Goal: Navigation & Orientation: Find specific page/section

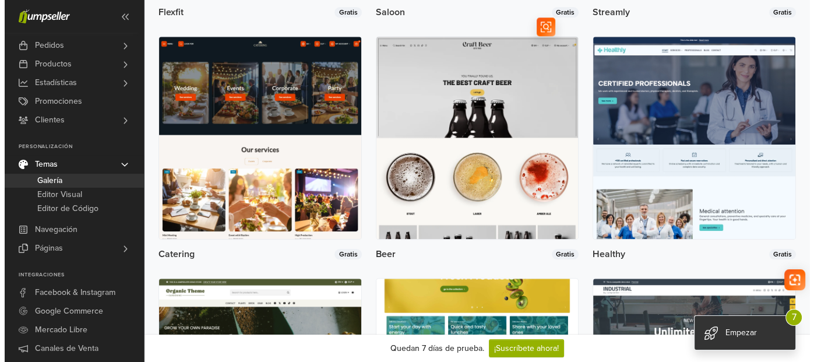
scroll to position [1247, 0]
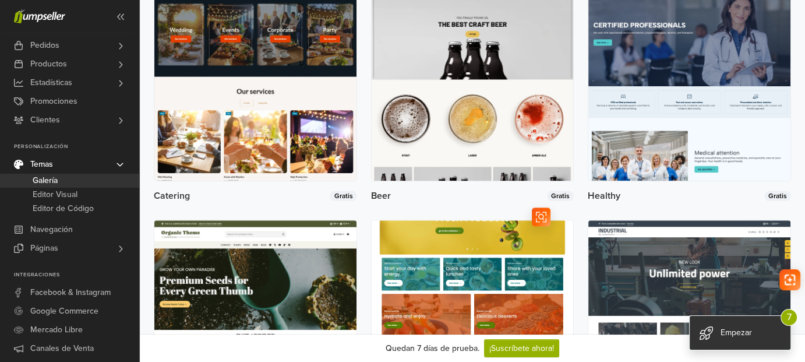
click at [457, 230] on img at bounding box center [473, 321] width 202 height 202
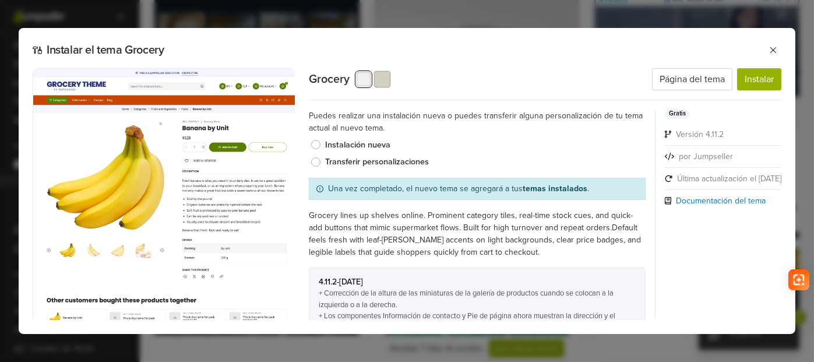
click at [373, 71] on button "button" at bounding box center [381, 79] width 17 height 17
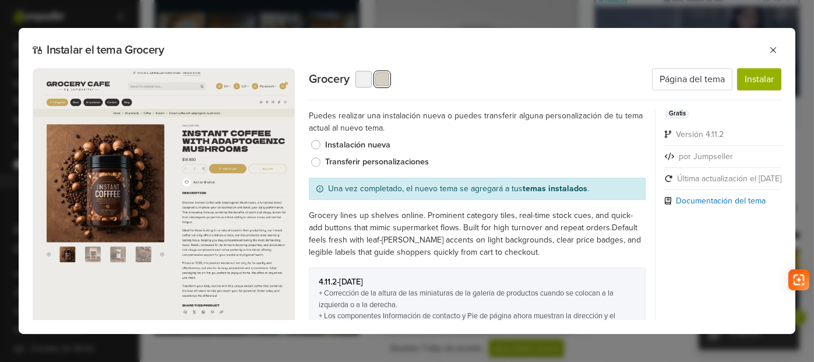
click at [355, 71] on button "button" at bounding box center [363, 79] width 17 height 17
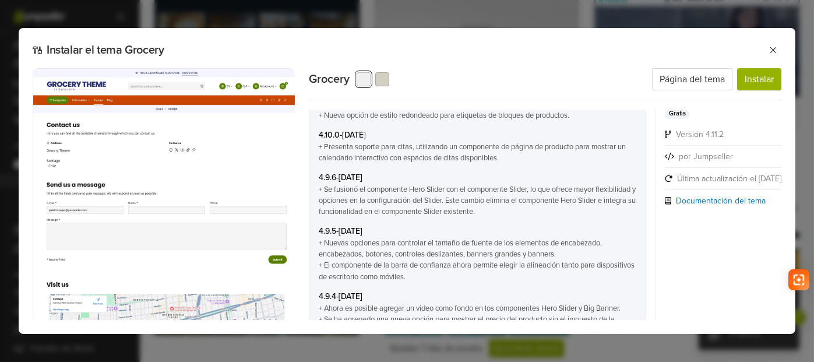
scroll to position [524, 0]
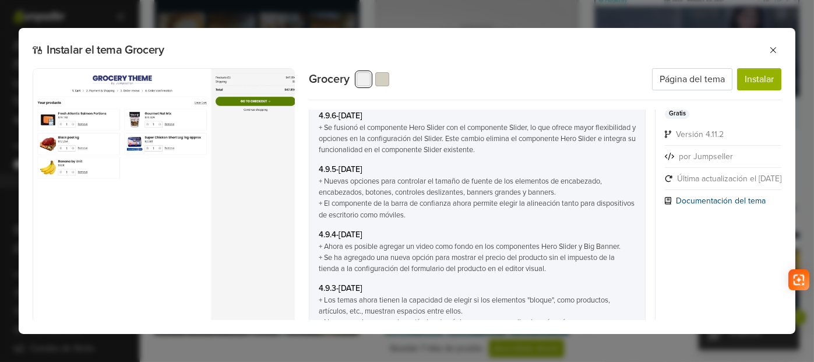
click at [724, 195] on link "Documentación del tema" at bounding box center [721, 201] width 90 height 12
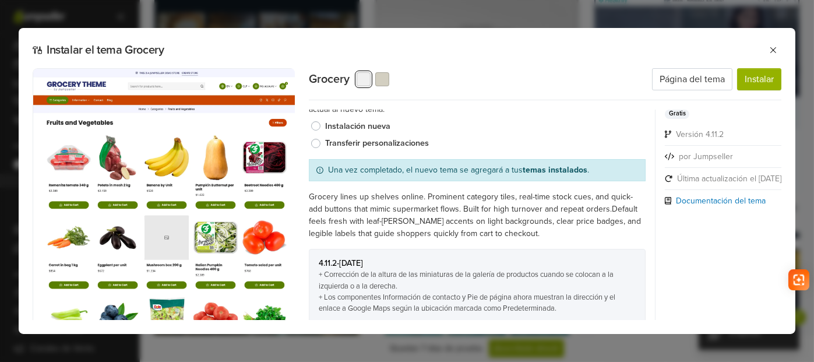
scroll to position [0, 0]
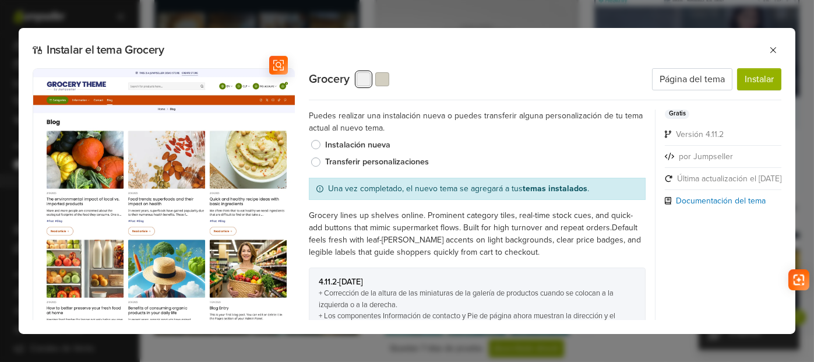
click at [169, 201] on img at bounding box center [167, 228] width 268 height 320
click at [718, 68] on link "Página del tema" at bounding box center [692, 79] width 80 height 22
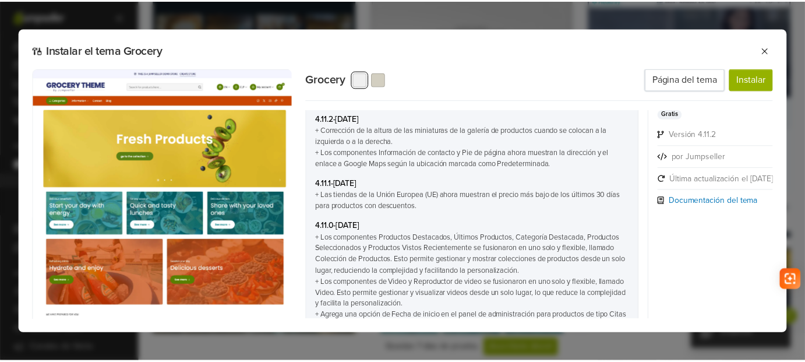
scroll to position [58, 0]
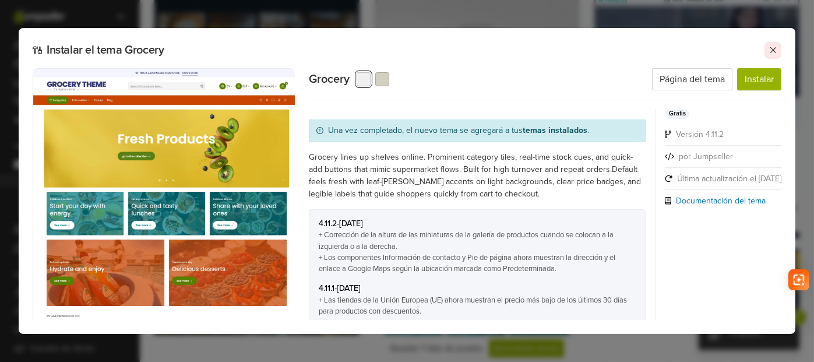
click at [778, 45] on icon at bounding box center [773, 49] width 9 height 9
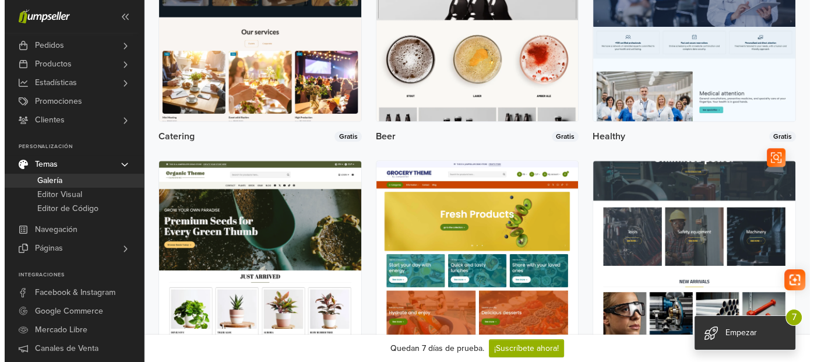
scroll to position [1364, 0]
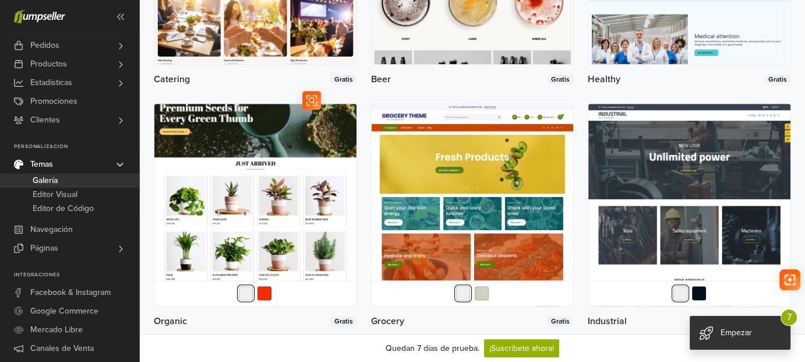
click at [273, 220] on img at bounding box center [255, 205] width 202 height 202
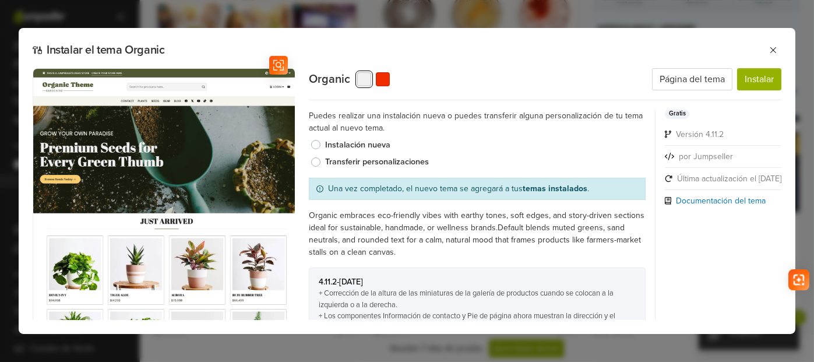
click at [121, 83] on img at bounding box center [167, 228] width 268 height 320
click at [136, 84] on img at bounding box center [167, 228] width 268 height 320
click at [154, 84] on img at bounding box center [167, 228] width 268 height 320
click at [197, 256] on img at bounding box center [167, 228] width 268 height 320
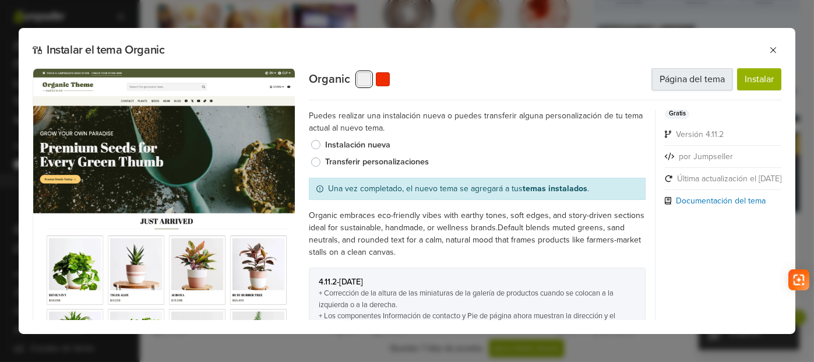
click at [728, 68] on link "Página del tema" at bounding box center [692, 79] width 80 height 22
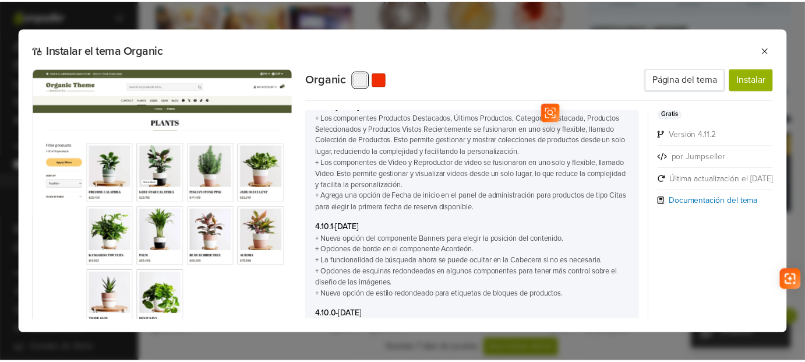
scroll to position [291, 0]
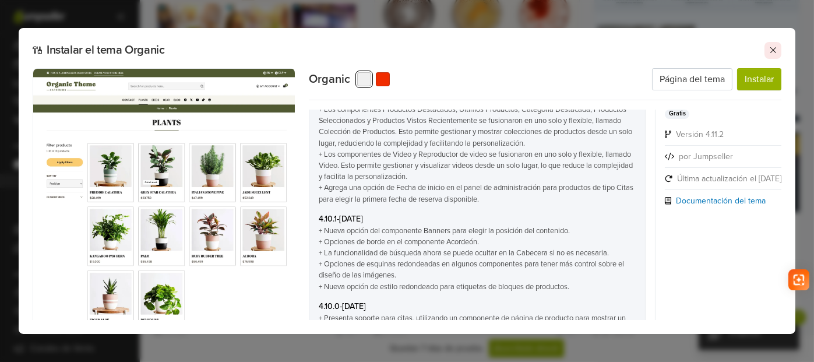
click at [778, 45] on icon at bounding box center [773, 49] width 9 height 9
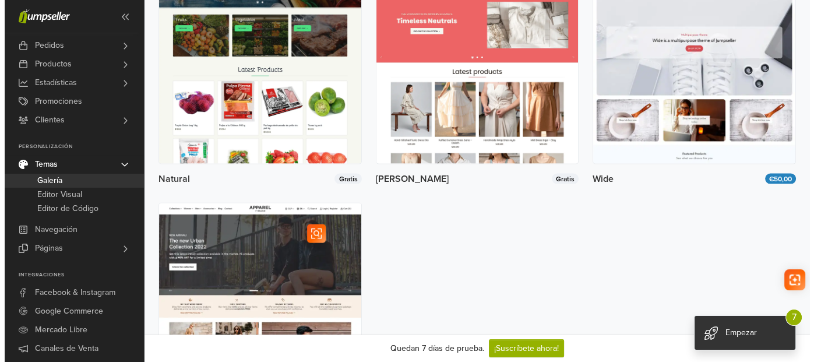
scroll to position [2413, 0]
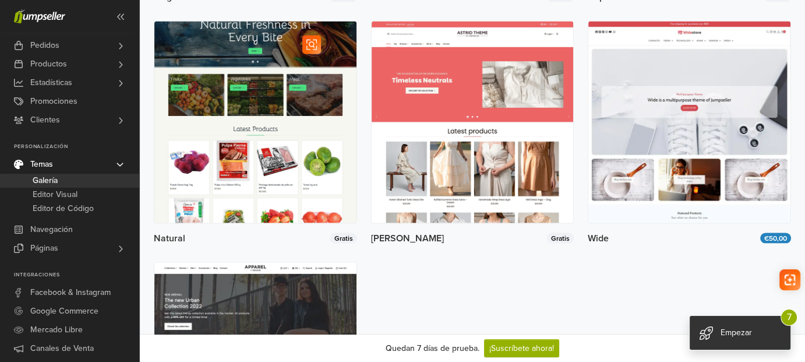
click at [250, 170] on img at bounding box center [255, 123] width 202 height 202
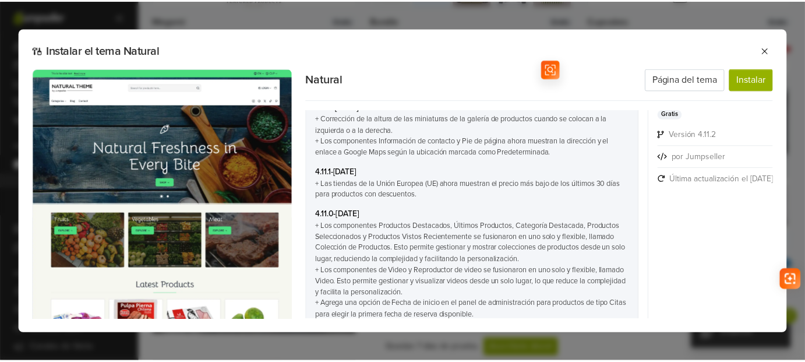
scroll to position [0, 0]
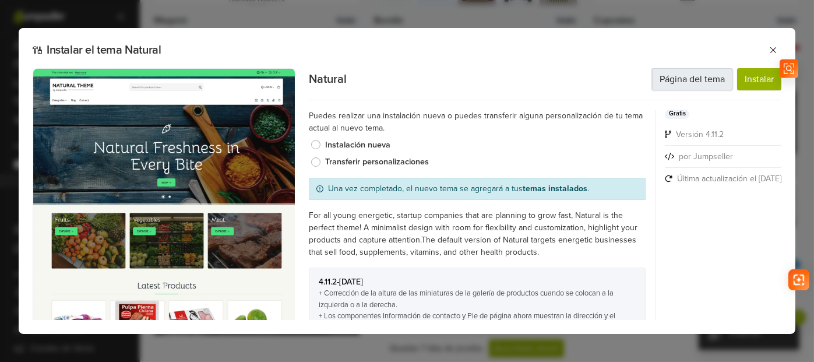
click at [709, 68] on link "Página del tema" at bounding box center [692, 79] width 80 height 22
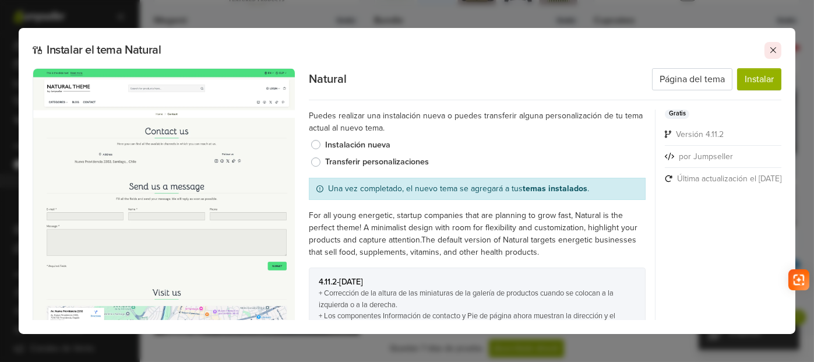
click at [778, 45] on icon at bounding box center [773, 49] width 9 height 9
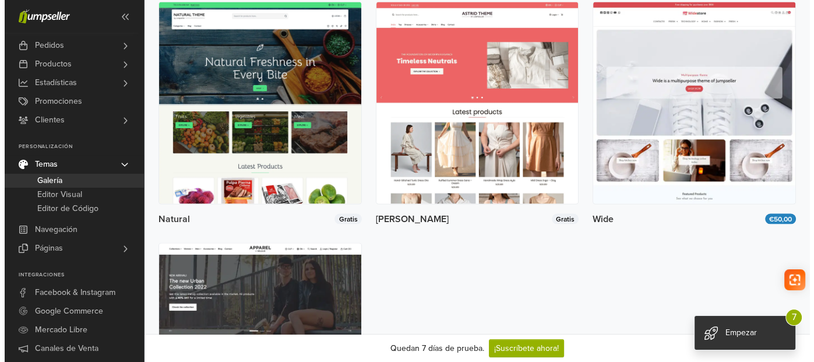
scroll to position [2413, 0]
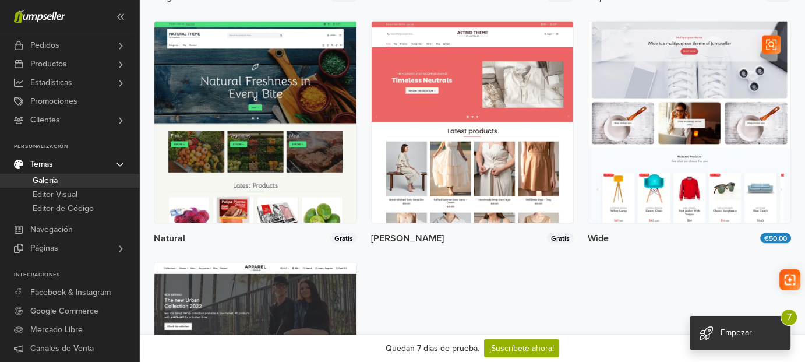
click at [637, 224] on img at bounding box center [689, 123] width 202 height 202
